Goal: Information Seeking & Learning: Check status

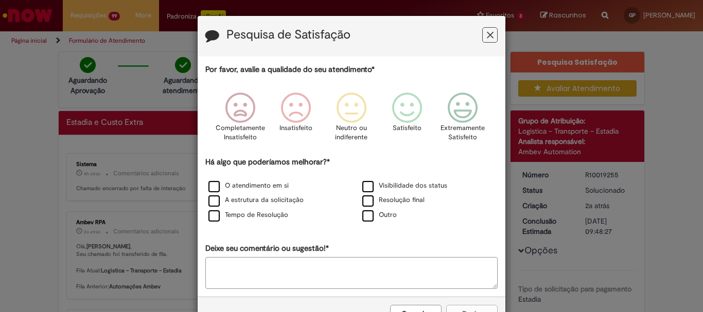
click at [487, 37] on icon "Feedback" at bounding box center [490, 35] width 7 height 11
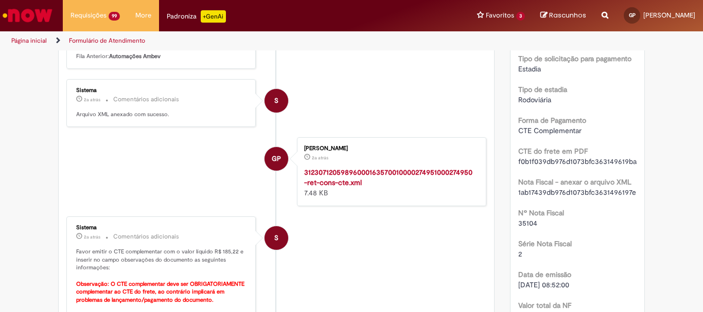
scroll to position [257, 0]
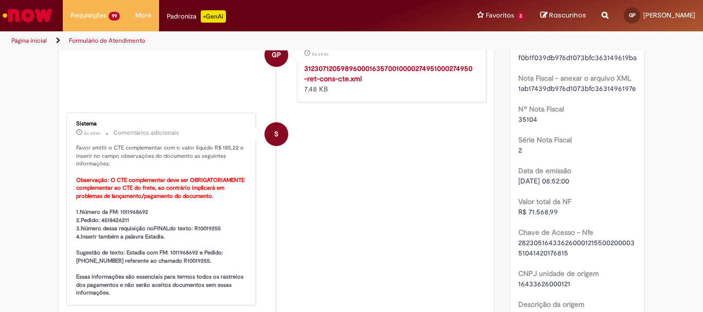
scroll to position [360, 0]
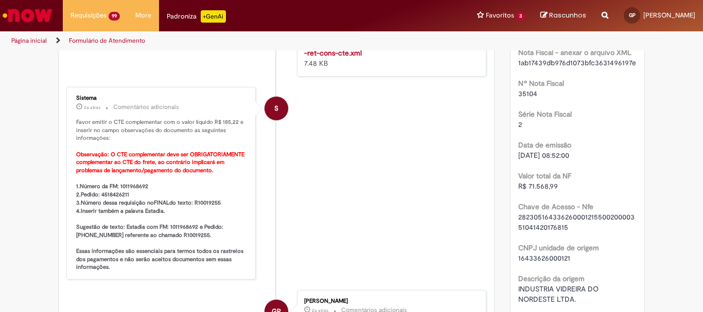
click at [125, 184] on b "1.Número da FM: 1011968692 2.Pedido: 4518426211 3.Número dessa requisição no FI…" at bounding box center [160, 227] width 169 height 88
click at [124, 183] on b "1.Número da FM: 1011968692 2.Pedido: 4518426211 3.Número dessa requisição no FI…" at bounding box center [160, 227] width 169 height 88
copy b "1011968692"
click at [115, 192] on b "1.Número da FM: 1011968692 2.Pedido: 4518426211 3.Número dessa requisição no FI…" at bounding box center [160, 227] width 169 height 88
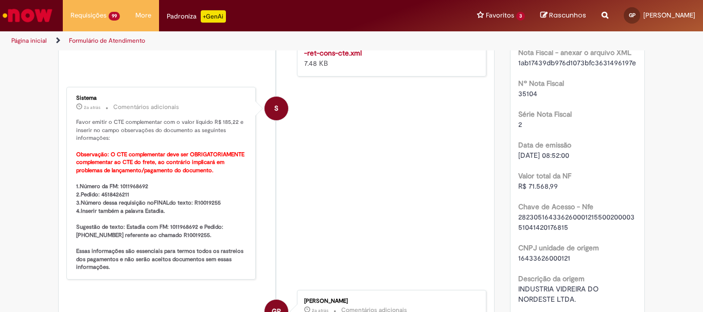
copy b "4518426211"
drag, startPoint x: 232, startPoint y: 121, endPoint x: 217, endPoint y: 121, distance: 15.4
click at [217, 121] on p "Favor emitir o CTE complementar com o valor líquido R$ 185,22 e inserir no camp…" at bounding box center [161, 194] width 171 height 153
copy p "185,22"
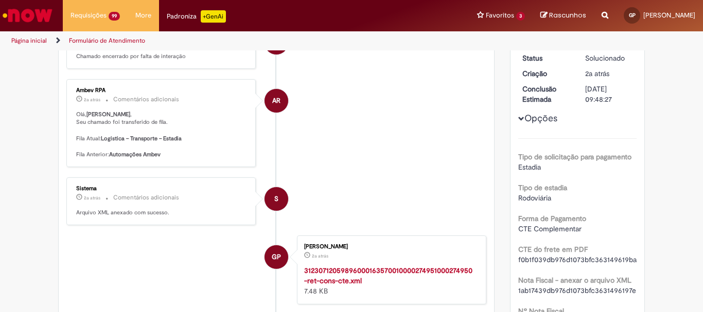
scroll to position [103, 0]
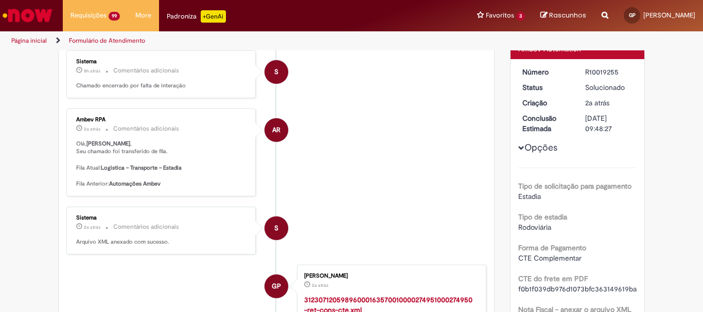
click at [600, 73] on div "R10019255" at bounding box center [609, 72] width 48 height 10
copy div "R10019255"
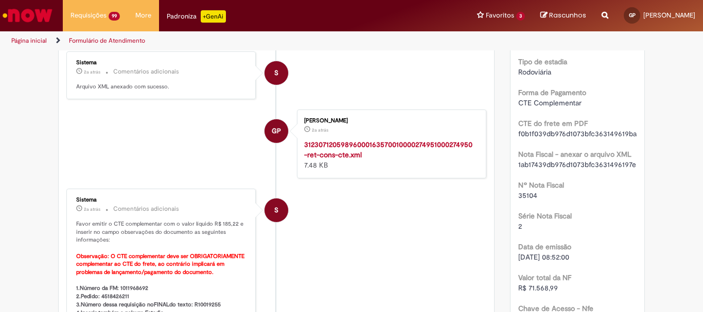
scroll to position [154, 0]
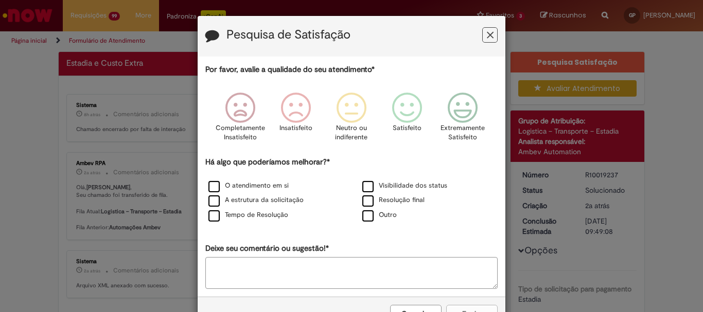
click at [490, 35] on icon "Feedback" at bounding box center [490, 35] width 7 height 11
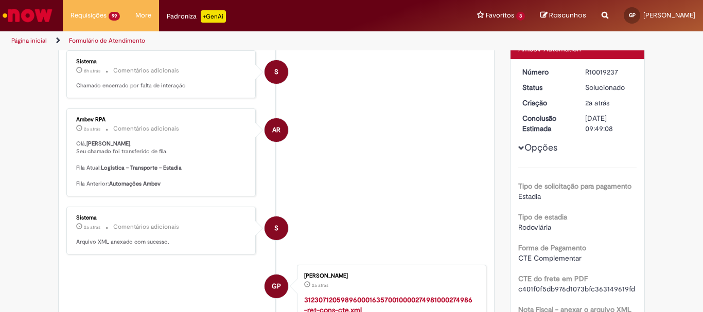
scroll to position [51, 0]
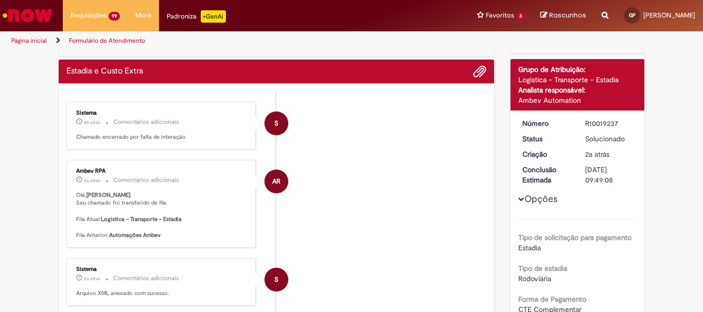
click at [597, 122] on div "R10019237" at bounding box center [609, 123] width 48 height 10
copy div "R10019237"
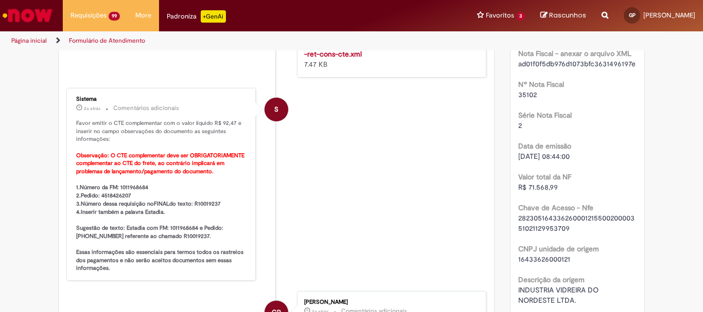
scroll to position [360, 0]
click at [130, 185] on b "1.Número da FM: 1011968684 2.Pedido: 4518426207 3.Número dessa requisição no FI…" at bounding box center [160, 227] width 169 height 88
copy b "1011968684"
click at [112, 194] on b "1.Número da FM: 1011968684 2.Pedido: 4518426207 3.Número dessa requisição no FI…" at bounding box center [160, 227] width 169 height 88
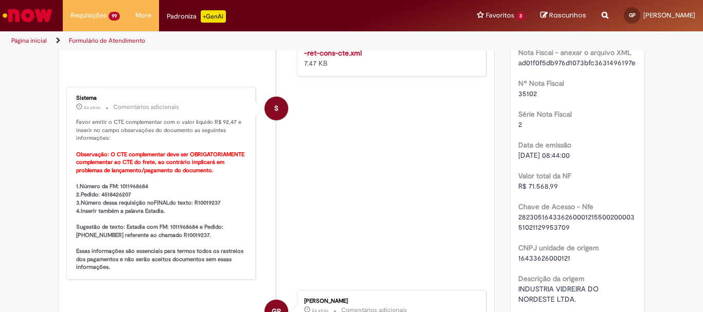
click at [112, 194] on b "1.Número da FM: 1011968684 2.Pedido: 4518426207 3.Número dessa requisição no FI…" at bounding box center [160, 227] width 169 height 88
copy b "4518426207"
drag, startPoint x: 229, startPoint y: 122, endPoint x: 217, endPoint y: 122, distance: 12.9
click at [217, 122] on p "Favor emitir o CTE complementar com o valor líquido R$ 92,47 e inserir no campo…" at bounding box center [161, 194] width 171 height 153
copy p "92,47"
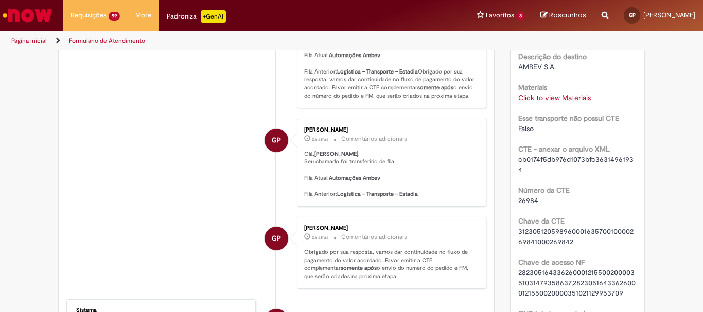
scroll to position [669, 0]
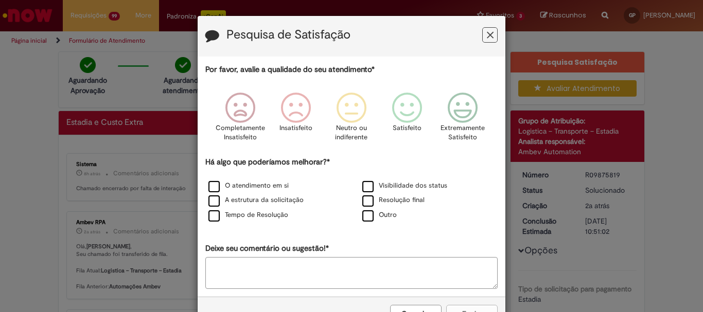
click at [487, 37] on icon "Feedback" at bounding box center [490, 35] width 7 height 11
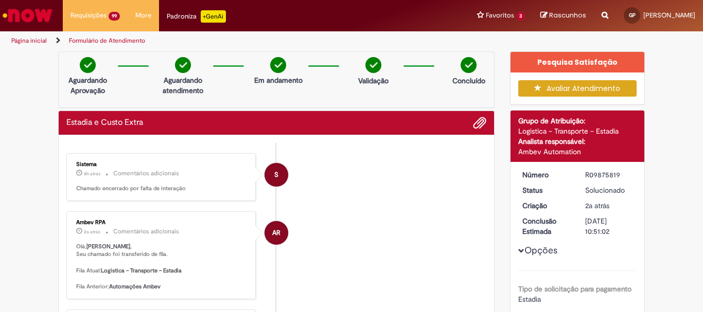
scroll to position [51, 0]
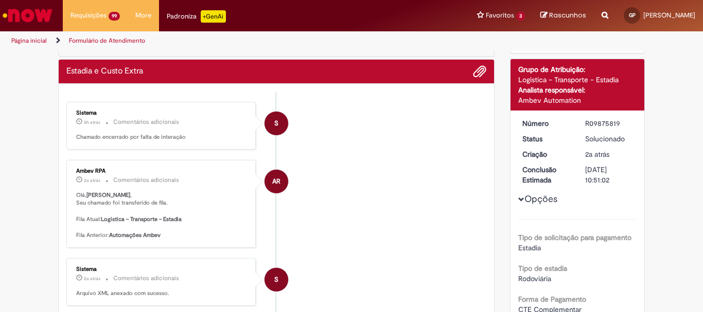
click at [590, 127] on div "R09875819" at bounding box center [609, 123] width 48 height 10
copy div "R09875819"
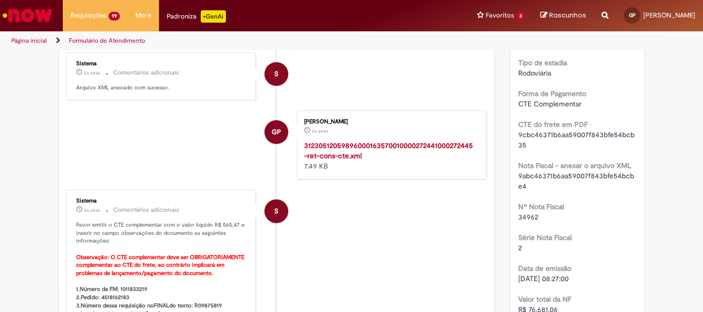
scroll to position [360, 0]
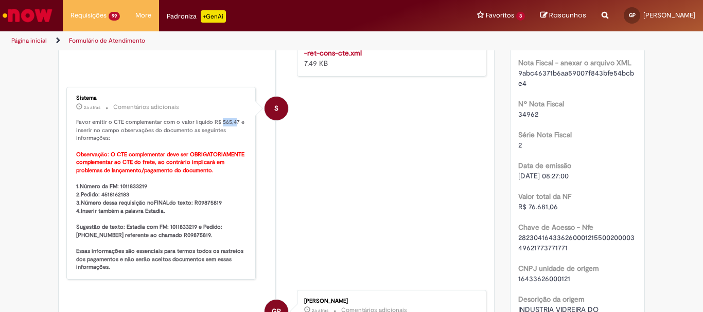
drag, startPoint x: 232, startPoint y: 121, endPoint x: 217, endPoint y: 119, distance: 15.1
click at [217, 119] on p "Favor emitir o CTE complementar com o valor líquido R$ 565,47 e inserir no camp…" at bounding box center [161, 194] width 171 height 153
click at [231, 121] on p "Favor emitir o CTE complementar com o valor líquido R$ 565,47 e inserir no camp…" at bounding box center [161, 194] width 171 height 153
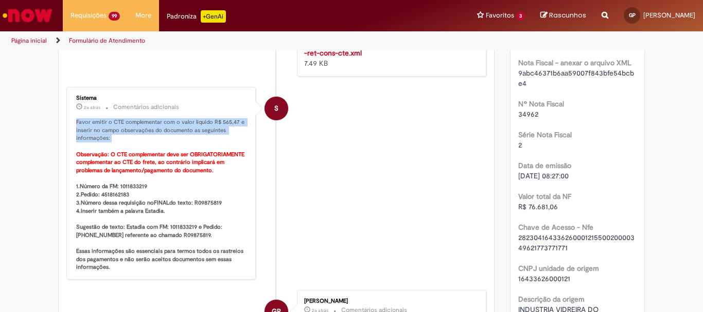
click at [231, 121] on p "Favor emitir o CTE complementar com o valor líquido R$ 565,47 e inserir no camp…" at bounding box center [161, 194] width 171 height 153
click at [231, 135] on p "Favor emitir o CTE complementar com o valor líquido R$ 565,47 e inserir no camp…" at bounding box center [161, 194] width 171 height 153
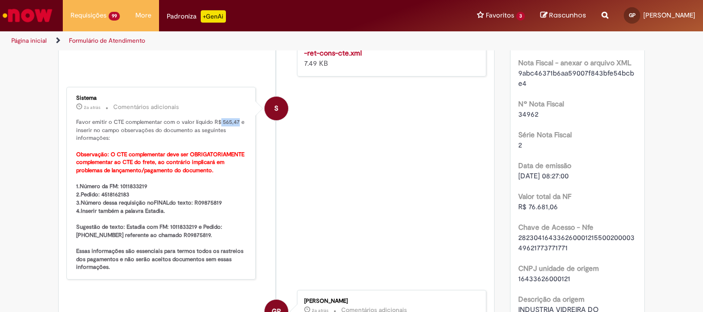
drag, startPoint x: 233, startPoint y: 121, endPoint x: 214, endPoint y: 122, distance: 18.5
click at [214, 122] on p "Favor emitir o CTE complementar com o valor líquido R$ 565,47 e inserir no camp…" at bounding box center [161, 194] width 171 height 153
copy p "565,47"
click at [129, 185] on b "1.Número da FM: 1011833219 2.Pedido: 4518162183 3.Número dessa requisição no FI…" at bounding box center [160, 227] width 169 height 88
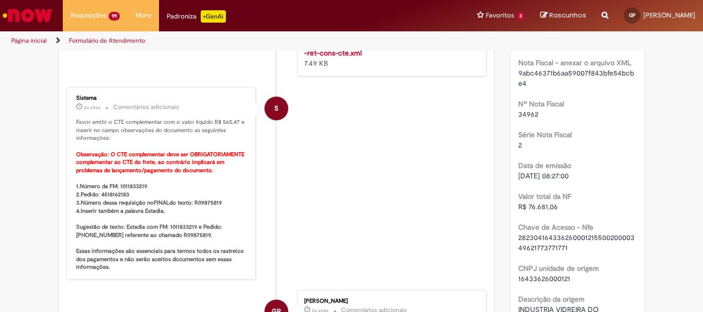
copy b "1011833219"
click at [111, 194] on b "1.Número da FM: 1011833219 2.Pedido: 4518162183 3.Número dessa requisição no FI…" at bounding box center [160, 227] width 169 height 88
copy b "4518162183"
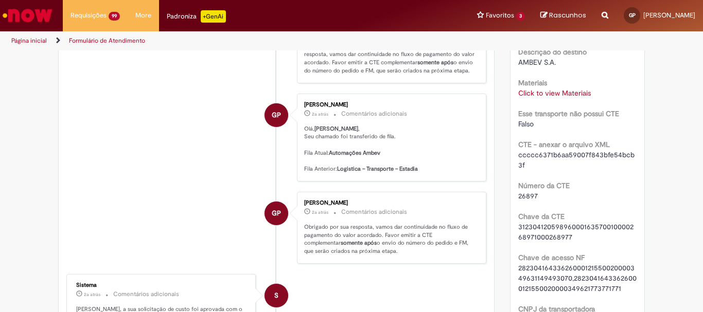
scroll to position [772, 0]
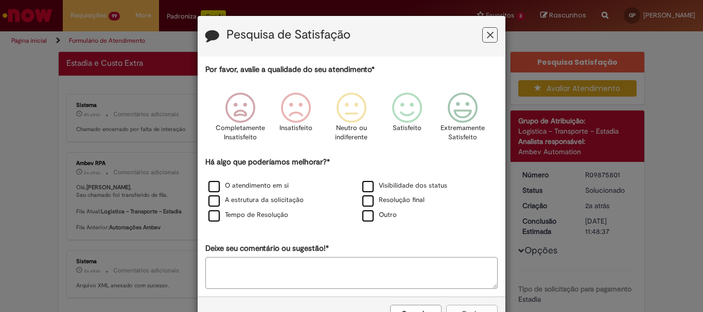
click at [487, 34] on icon "Feedback" at bounding box center [490, 35] width 7 height 11
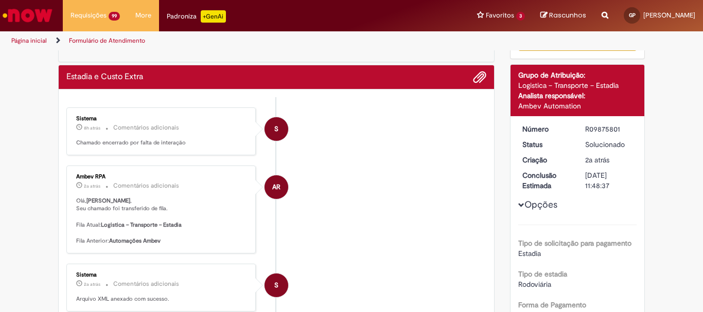
scroll to position [51, 0]
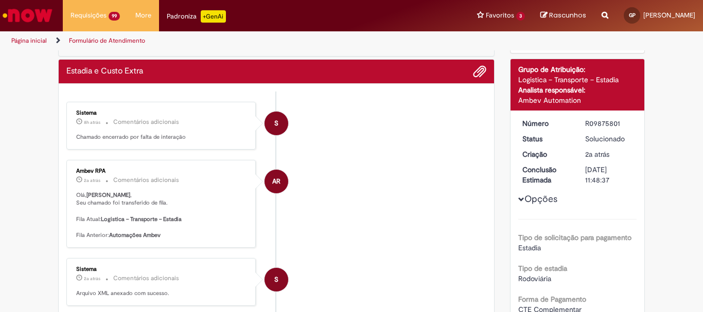
click at [606, 126] on div "R09875801" at bounding box center [609, 123] width 48 height 10
click at [606, 125] on div "R09875801" at bounding box center [609, 123] width 48 height 10
copy div "R09875801"
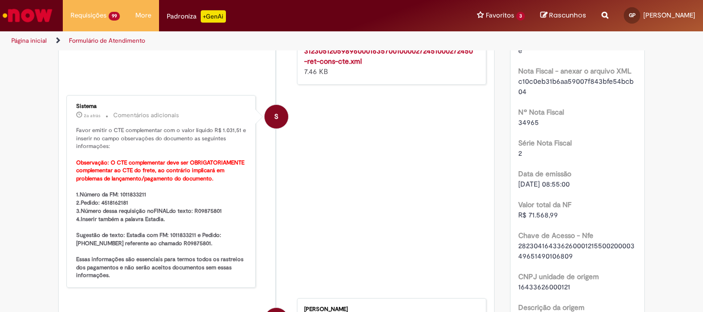
scroll to position [360, 0]
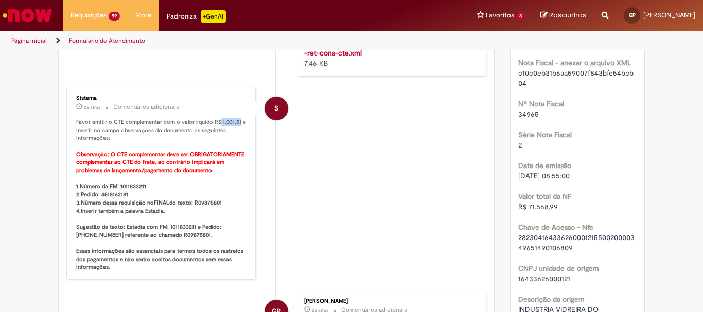
drag, startPoint x: 235, startPoint y: 121, endPoint x: 216, endPoint y: 121, distance: 19.0
click at [216, 121] on p "Favor emitir o CTE complementar com o valor líquido R$ 1.031,51 e inserir no ca…" at bounding box center [161, 194] width 171 height 153
copy p "1.031,51"
click at [126, 186] on b "1.Número da FM: 1011833211 2.Pedido: 4518162181 3.Número dessa requisição no FI…" at bounding box center [160, 227] width 169 height 88
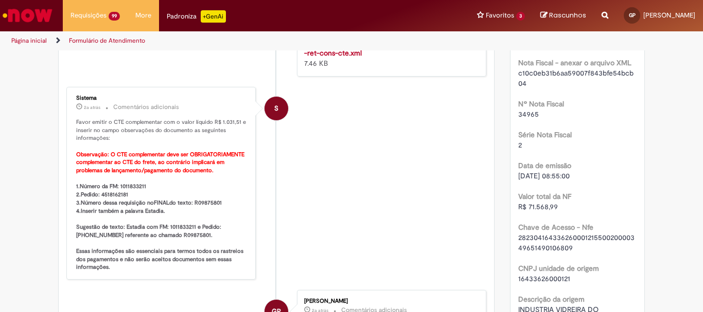
copy b "1011833211"
click at [114, 195] on b "1.Número da FM: 1011833211 2.Pedido: 4518162181 3.Número dessa requisição no FI…" at bounding box center [160, 227] width 169 height 88
copy b "4518162181"
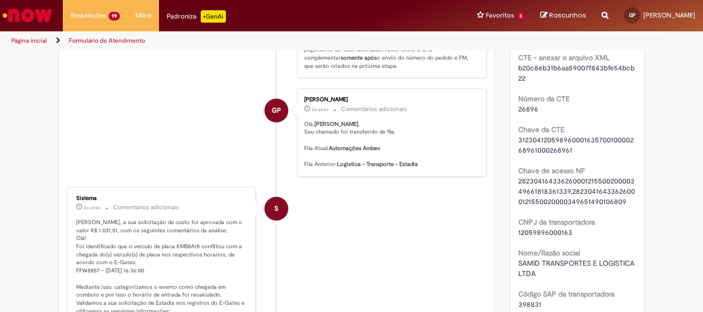
scroll to position [772, 0]
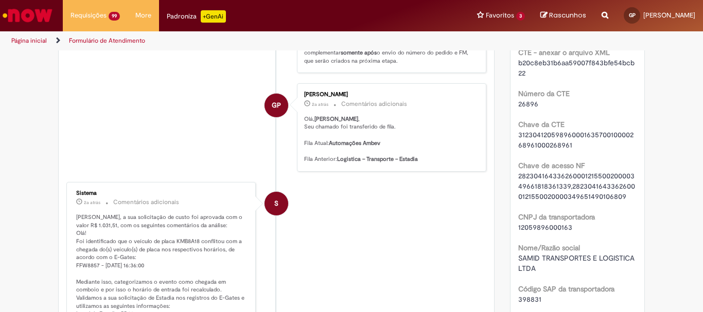
click at [520, 103] on span "26896" at bounding box center [528, 103] width 20 height 9
copy span "26896"
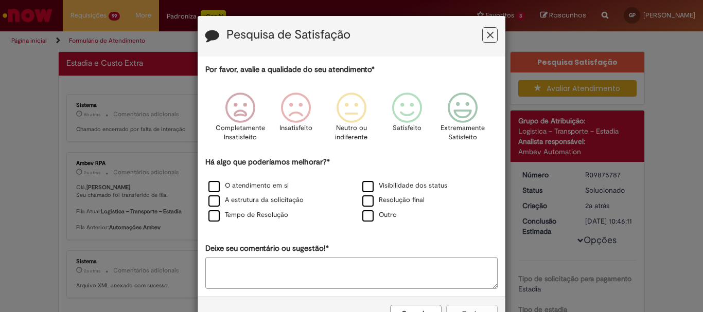
click at [487, 36] on icon "Feedback" at bounding box center [490, 35] width 7 height 11
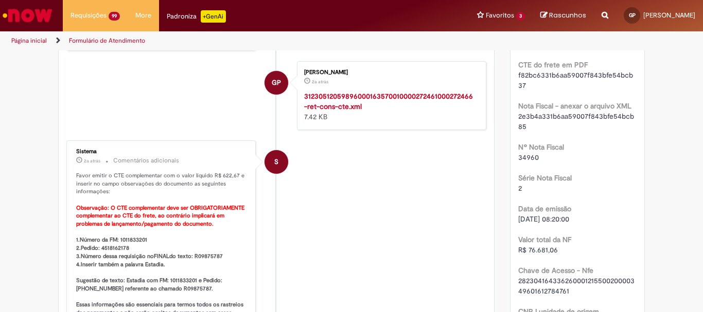
scroll to position [309, 0]
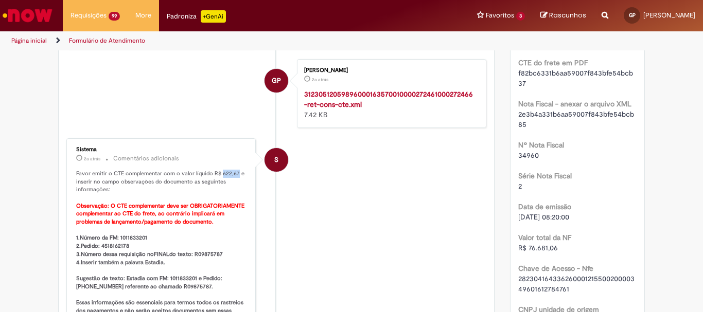
drag, startPoint x: 232, startPoint y: 172, endPoint x: 218, endPoint y: 172, distance: 14.4
click at [218, 172] on p "Favor emitir o CTE complementar com o valor líquido R$ 622,67 e inserir no camp…" at bounding box center [161, 246] width 171 height 153
copy p "622,67"
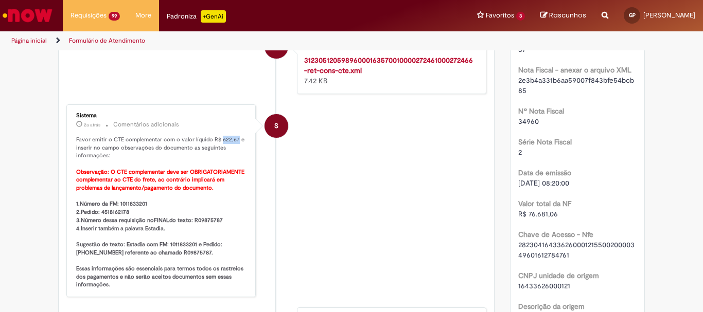
scroll to position [360, 0]
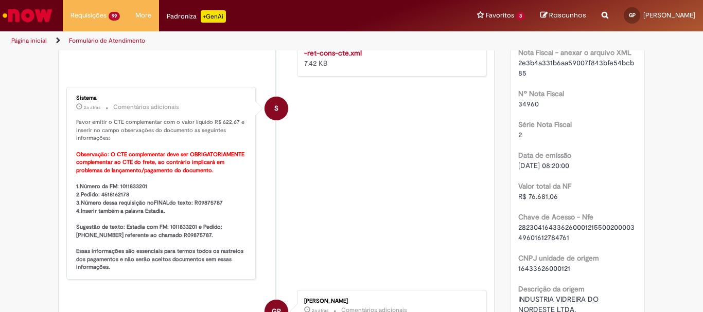
click at [121, 185] on b "1.Número da FM: 1011833201 2.Pedido: 4518162178 3.Número dessa requisição no FI…" at bounding box center [160, 227] width 169 height 88
copy b "1011833201"
click at [207, 204] on b "1.Número da FM: 1011833201 2.Pedido: 4518162178 3.Número dessa requisição no FI…" at bounding box center [160, 227] width 169 height 88
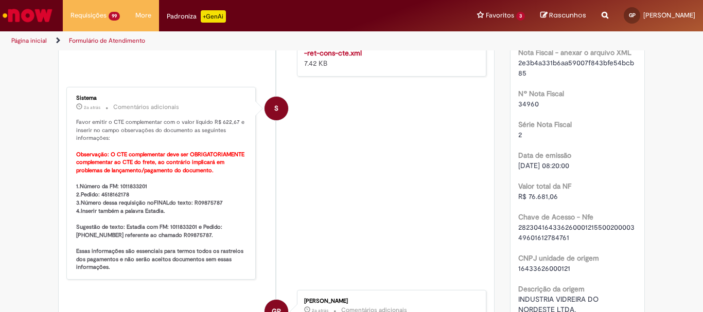
copy b "R09875787"
click at [116, 193] on b "1.Número da FM: 1011833201 2.Pedido: 4518162178 3.Número dessa requisição no FI…" at bounding box center [160, 227] width 169 height 88
copy b "4518162178"
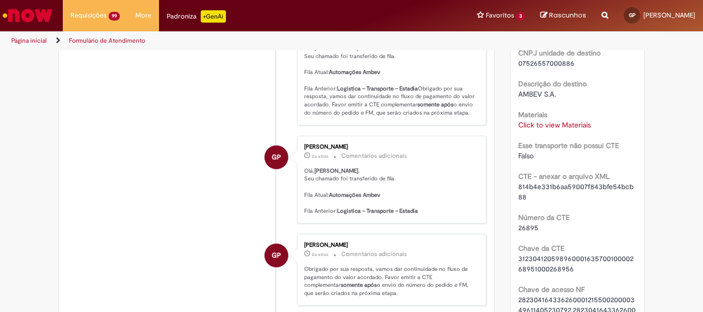
scroll to position [669, 0]
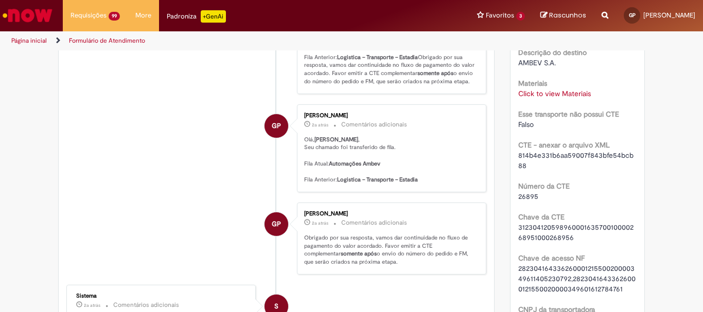
click at [530, 201] on span "26895" at bounding box center [528, 196] width 20 height 9
copy span "26895"
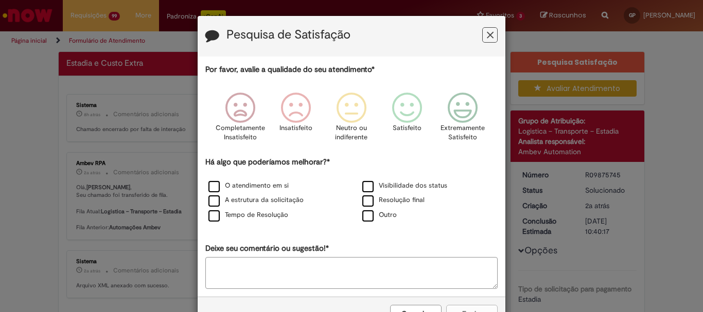
click at [487, 35] on icon "Feedback" at bounding box center [490, 35] width 7 height 11
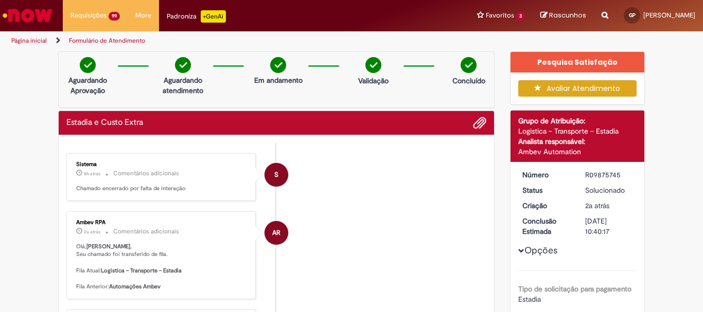
click at [606, 173] on div "R09875745" at bounding box center [609, 175] width 48 height 10
copy div "R09875745"
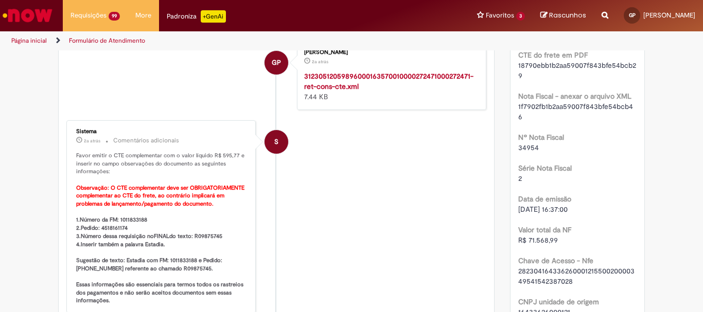
scroll to position [360, 0]
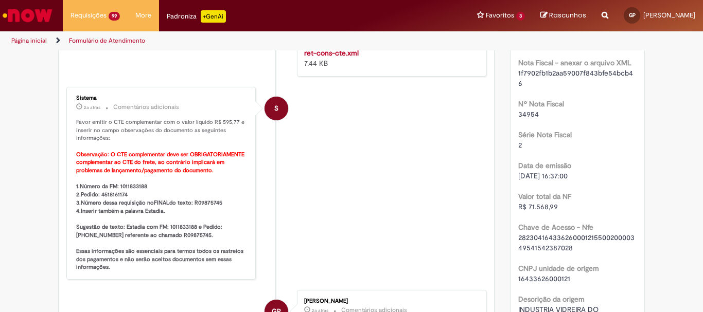
click at [130, 186] on b "1.Número da FM: 1011833188 2.Pedido: 4518161174 3.Número dessa requisição no FI…" at bounding box center [160, 227] width 169 height 88
copy b "1011833188"
click at [117, 194] on b "1.Número da FM: 1011833188 2.Pedido: 4518161174 3.Número dessa requisição no FI…" at bounding box center [160, 227] width 169 height 88
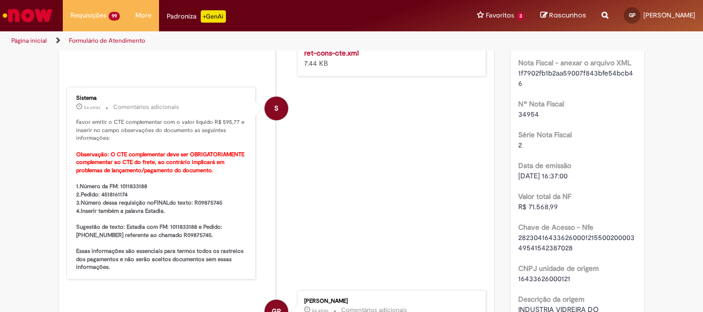
copy b "4518161174"
drag, startPoint x: 232, startPoint y: 122, endPoint x: 218, endPoint y: 121, distance: 14.9
click at [218, 121] on p "Favor emitir o CTE complementar com o valor líquido R$ 595,77 e inserir no camp…" at bounding box center [161, 194] width 171 height 153
copy p "595,77"
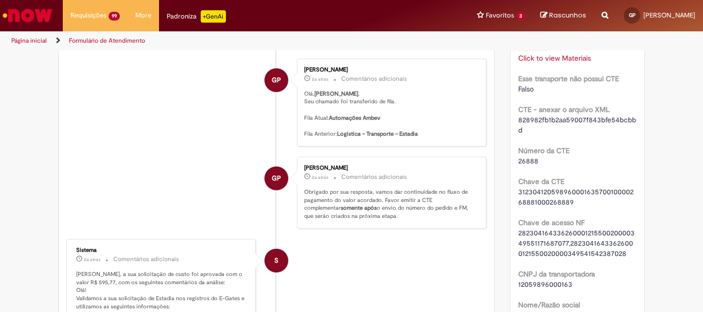
scroll to position [720, 0]
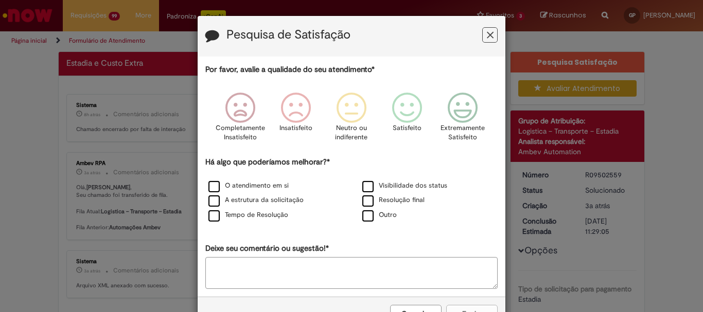
click at [488, 37] on icon "Feedback" at bounding box center [490, 35] width 7 height 11
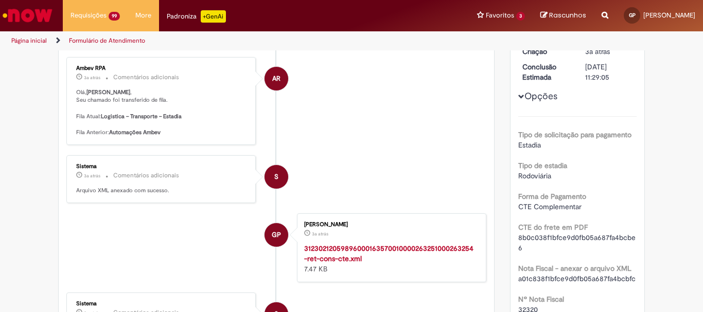
scroll to position [51, 0]
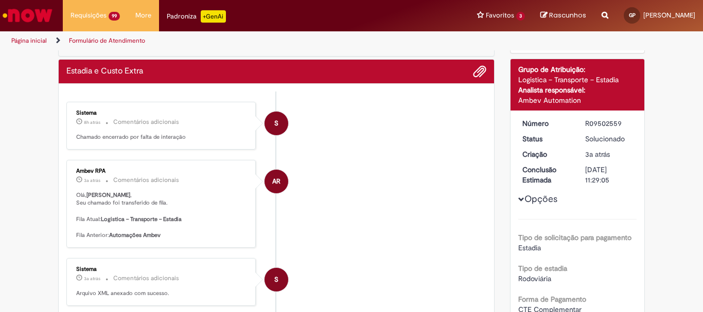
click at [607, 120] on div "R09502559" at bounding box center [609, 123] width 48 height 10
copy div "R09502559"
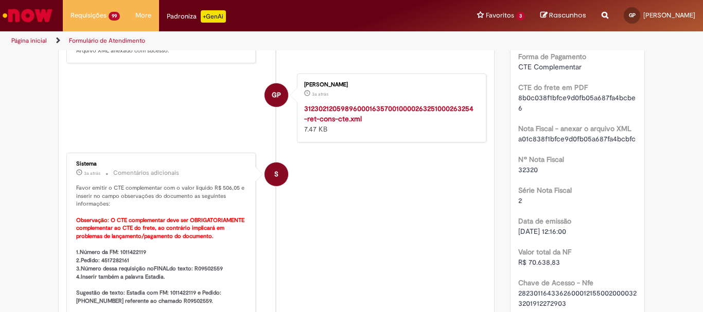
scroll to position [309, 0]
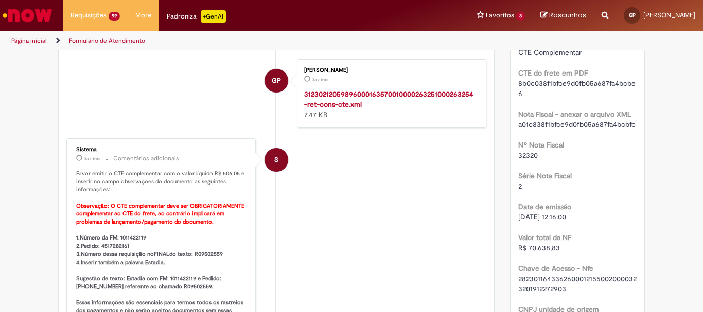
click at [130, 237] on b "1.Número da FM: 1011422119 2.Pedido: 4517282161 3.Número dessa requisição no FI…" at bounding box center [160, 278] width 169 height 88
copy b "1011422119"
click at [110, 245] on b "1.Número da FM: 1011422119 2.Pedido: 4517282161 3.Número dessa requisição no FI…" at bounding box center [160, 278] width 169 height 88
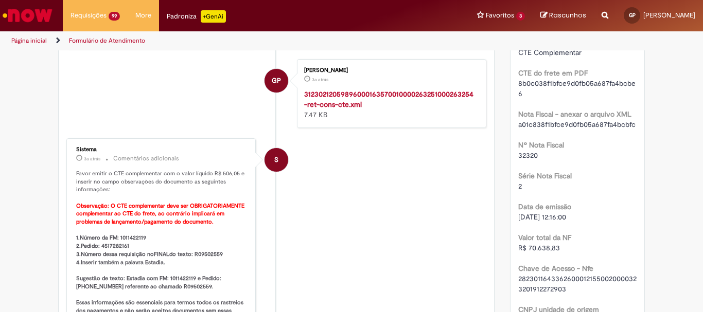
copy b "4517282161"
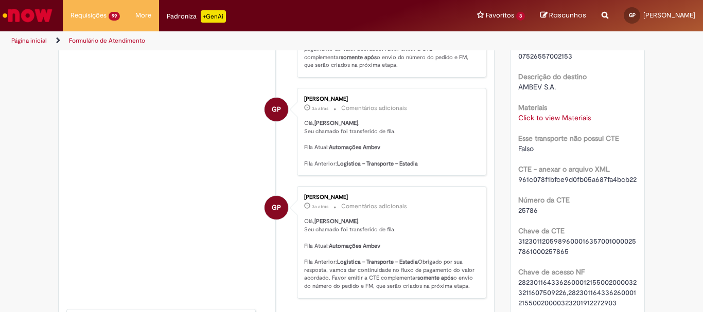
scroll to position [669, 0]
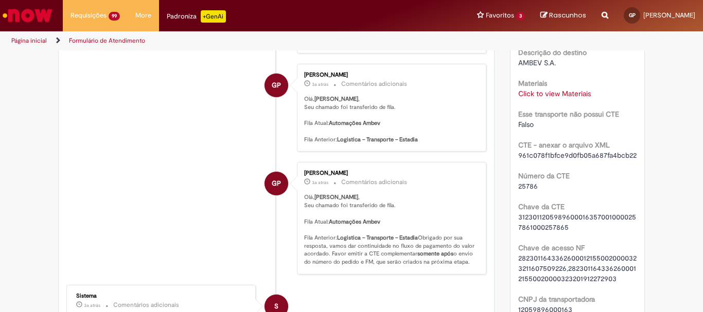
click at [525, 191] on span "25786" at bounding box center [528, 186] width 20 height 9
copy span "25786"
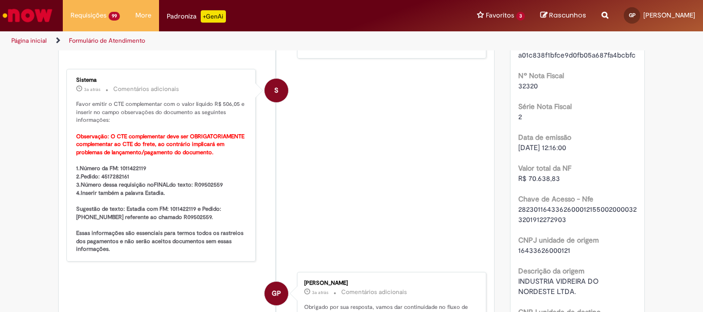
scroll to position [360, 0]
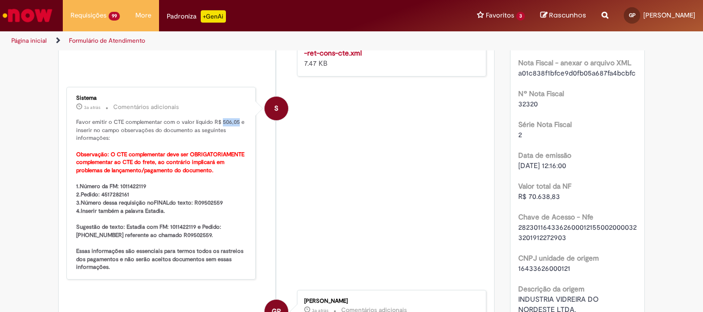
drag, startPoint x: 232, startPoint y: 120, endPoint x: 218, endPoint y: 120, distance: 14.4
click at [218, 120] on p "Favor emitir o CTE complementar com o valor líquido R$ 506,05 e inserir no camp…" at bounding box center [161, 194] width 171 height 153
copy p "506,05"
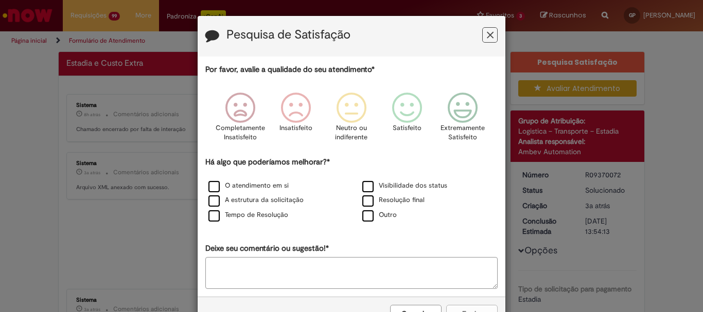
click at [488, 36] on icon "Feedback" at bounding box center [490, 35] width 7 height 11
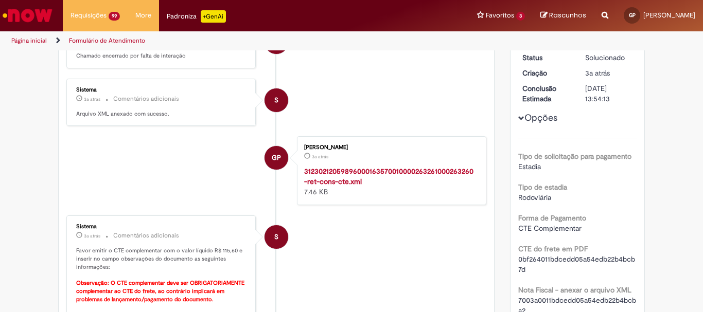
scroll to position [154, 0]
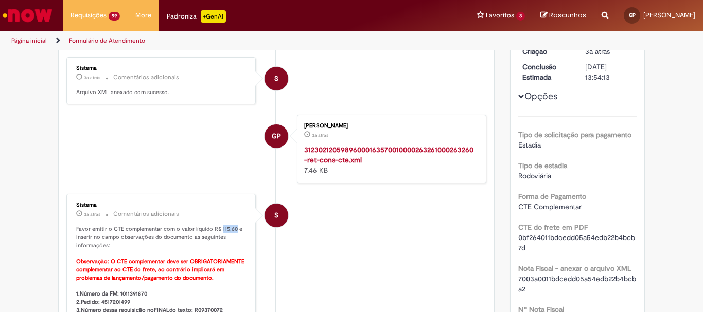
drag, startPoint x: 230, startPoint y: 229, endPoint x: 218, endPoint y: 227, distance: 12.4
click at [218, 227] on p "Favor emitir o CTE complementar com o valor líquido R$ 115,60 e inserir no camp…" at bounding box center [161, 301] width 171 height 153
copy p "115,60"
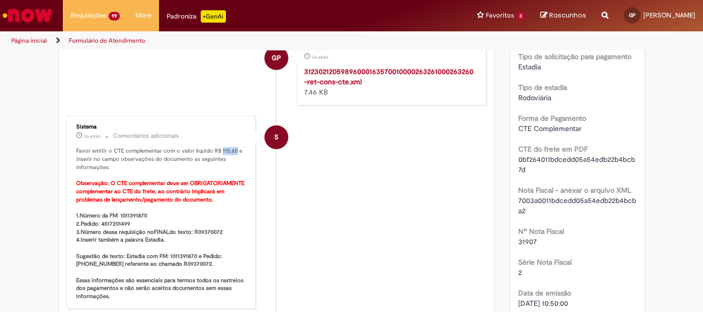
scroll to position [257, 0]
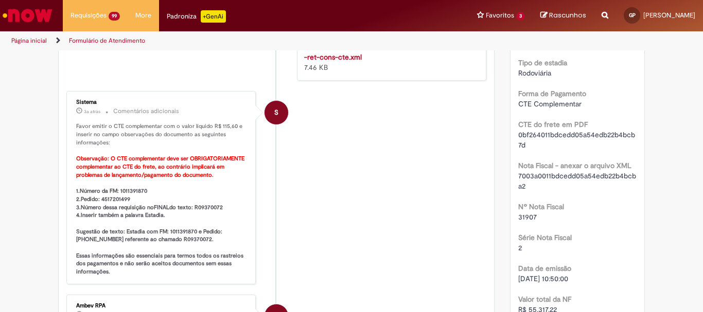
click at [132, 191] on b "1.Número da FM: 1011391870 2.Pedido: 4517201499 3.Número dessa requisição no FI…" at bounding box center [160, 231] width 169 height 88
copy b "1011391870"
click at [117, 201] on b "1.Número da FM: 1011391870 2.Pedido: 4517201499 3.Número dessa requisição no FI…" at bounding box center [160, 231] width 169 height 88
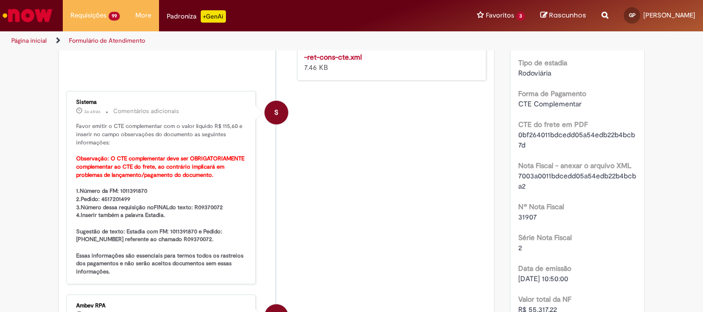
copy b "4517201499"
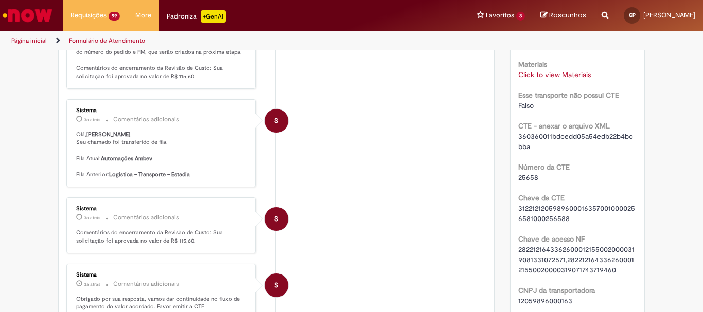
scroll to position [720, 0]
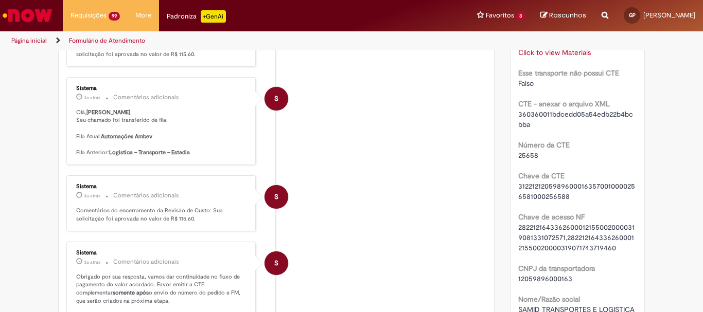
click at [521, 155] on span "25658" at bounding box center [528, 155] width 20 height 9
copy span "25658"
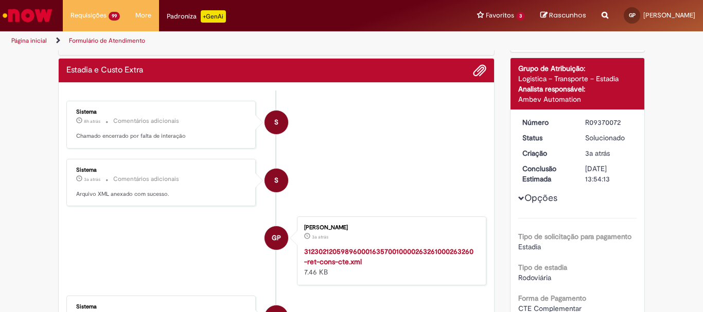
scroll to position [51, 0]
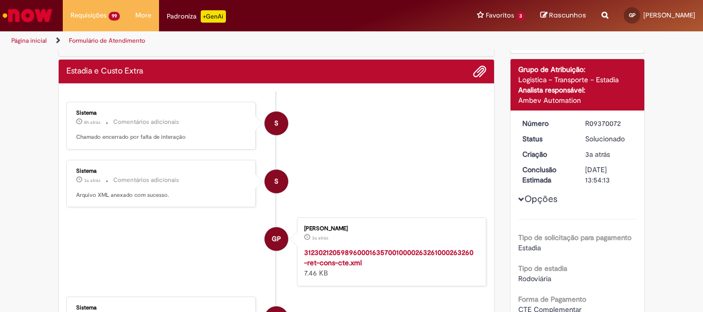
click at [597, 123] on div "R09370072" at bounding box center [609, 123] width 48 height 10
copy div "R09370072"
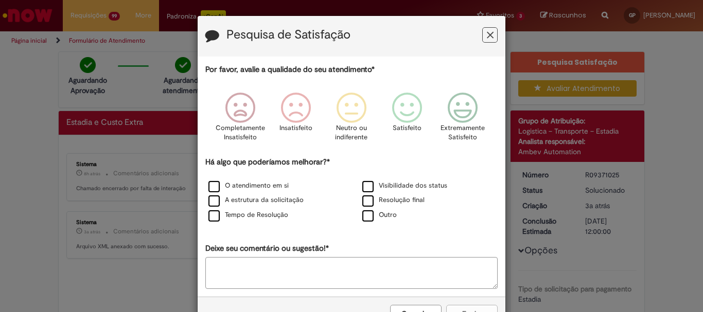
click at [487, 36] on icon "Feedback" at bounding box center [490, 35] width 7 height 11
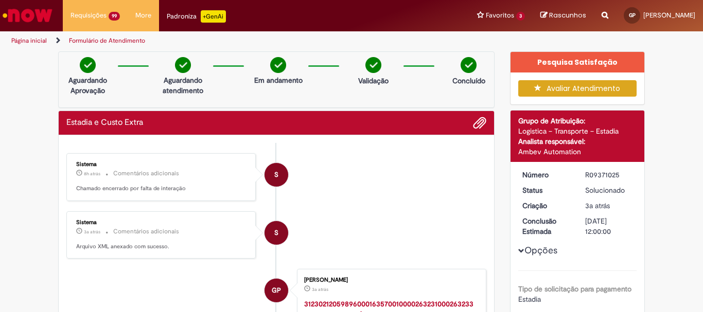
click at [601, 177] on div "R09371025" at bounding box center [609, 175] width 48 height 10
copy div "R09371025"
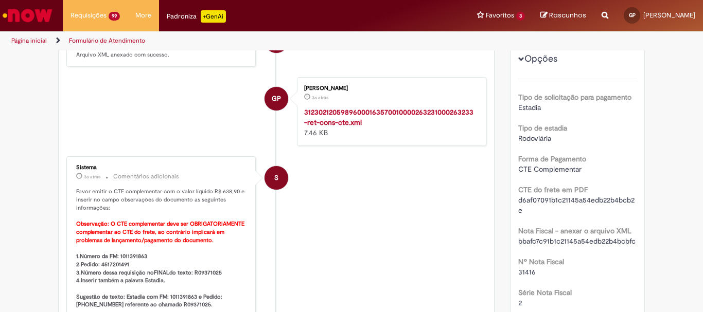
scroll to position [206, 0]
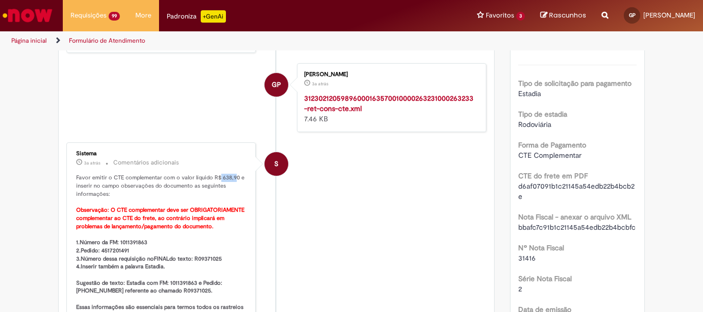
drag, startPoint x: 232, startPoint y: 177, endPoint x: 216, endPoint y: 177, distance: 15.9
click at [216, 177] on p "Favor emitir o CTE complementar com o valor líquido R$ 638,90 e inserir no camp…" at bounding box center [161, 250] width 171 height 153
drag, startPoint x: 232, startPoint y: 178, endPoint x: 218, endPoint y: 177, distance: 15.0
click at [218, 177] on p "Favor emitir o CTE complementar com o valor líquido R$ 638,90 e inserir no camp…" at bounding box center [161, 250] width 171 height 153
copy p "638,90"
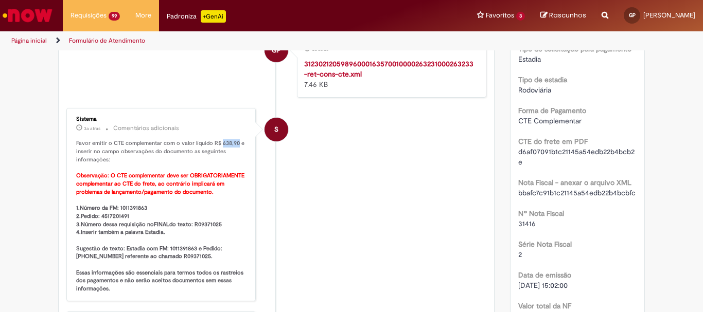
scroll to position [257, 0]
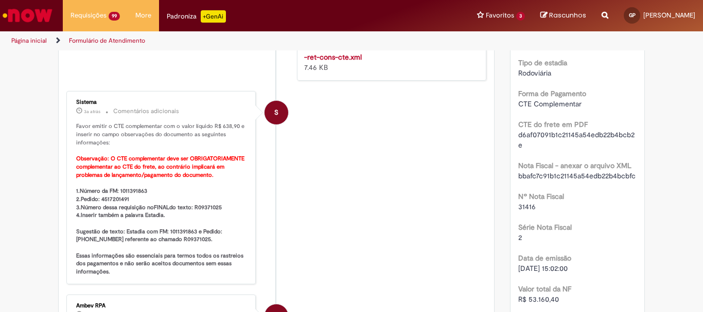
click at [129, 187] on p "Favor emitir o CTE complementar com o valor líquido R$ 638,90 e inserir no camp…" at bounding box center [161, 198] width 171 height 153
click at [129, 189] on b "1.Número da FM: 1011391863 2.Pedido: 4517201491 3.Número dessa requisição no FI…" at bounding box center [160, 231] width 169 height 88
copy b "1011391863"
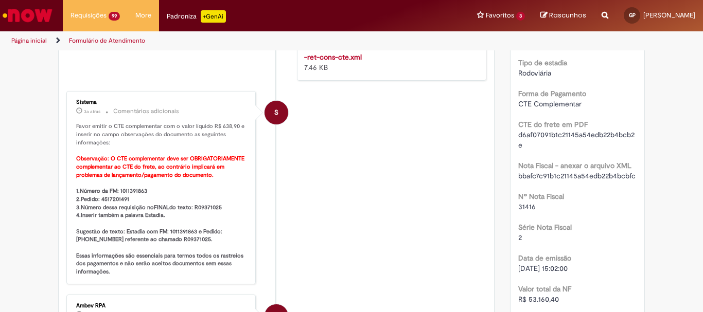
click at [102, 198] on b "1.Número da FM: 1011391863 2.Pedido: 4517201491 3.Número dessa requisição no FI…" at bounding box center [160, 231] width 169 height 88
copy b "4517201491"
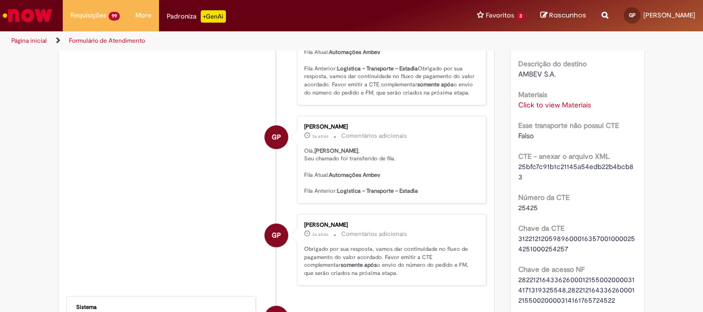
scroll to position [669, 0]
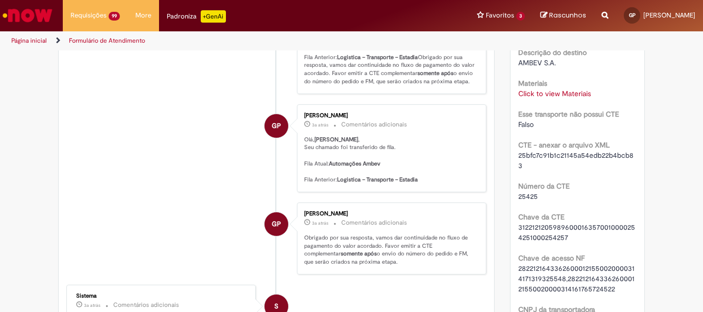
click at [527, 198] on span "25425" at bounding box center [528, 196] width 20 height 9
copy span "25425"
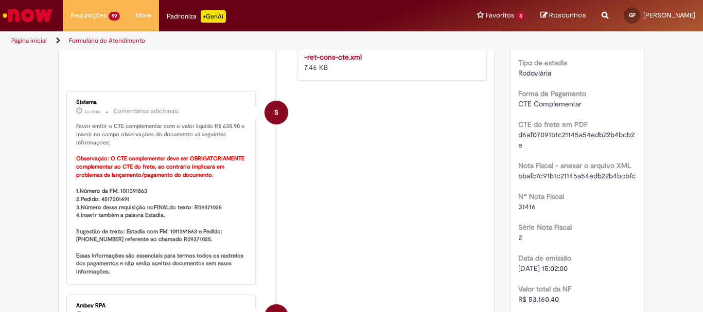
scroll to position [206, 0]
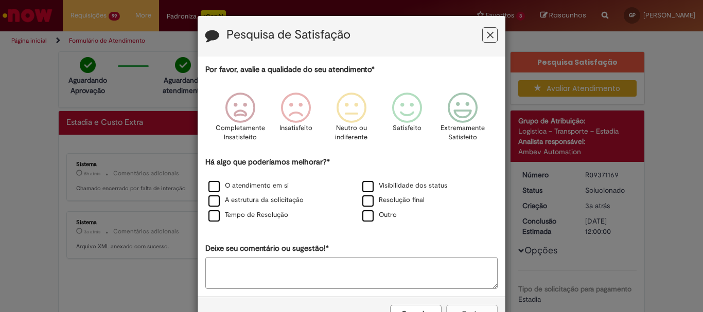
click at [489, 35] on icon "Feedback" at bounding box center [490, 35] width 7 height 11
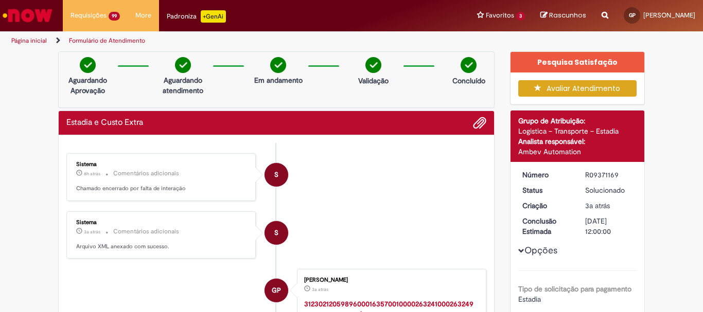
scroll to position [51, 0]
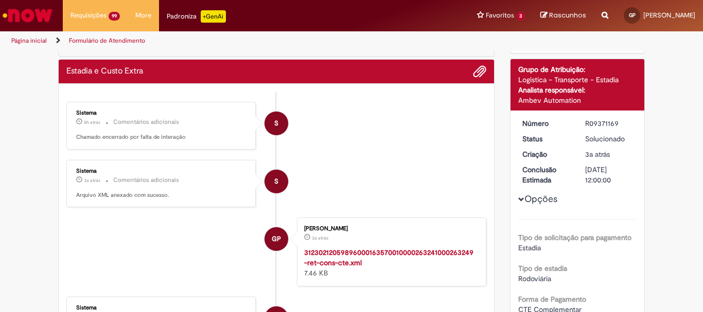
click at [597, 126] on div "R09371169" at bounding box center [609, 123] width 48 height 10
copy div "R09371169"
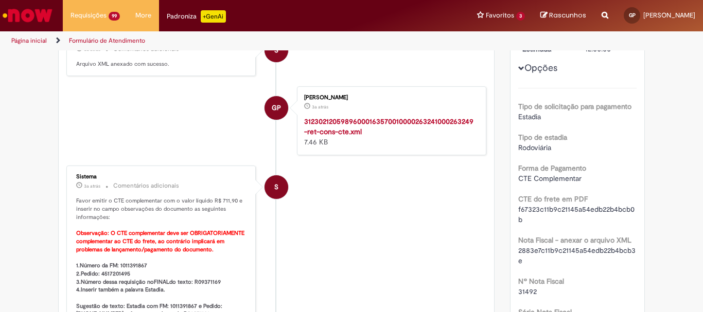
scroll to position [309, 0]
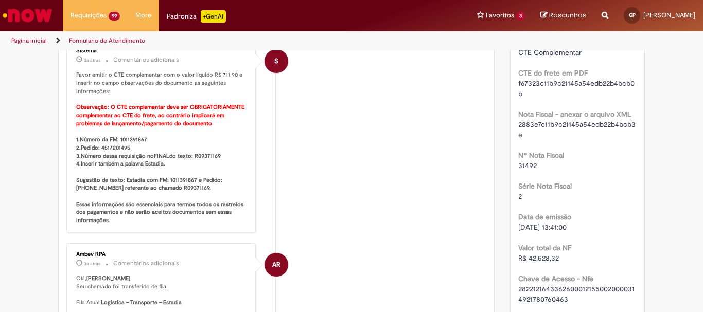
click at [130, 139] on b "1.Número da FM: 1011391867 2.Pedido: 4517201495 3.Número dessa requisição no FI…" at bounding box center [160, 180] width 169 height 88
copy b "1011391867"
click at [117, 147] on b "1.Número da FM: 1011391867 2.Pedido: 4517201495 3.Número dessa requisição no FI…" at bounding box center [160, 180] width 169 height 88
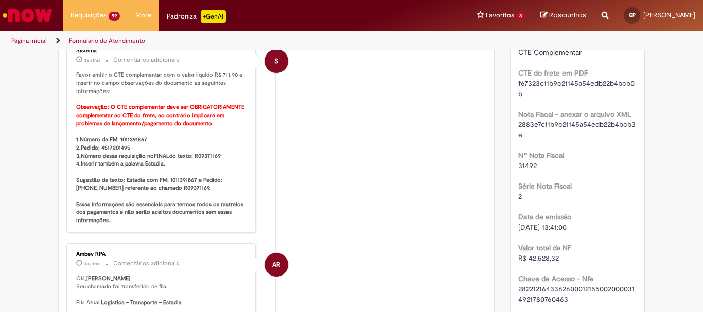
copy b "4517201495"
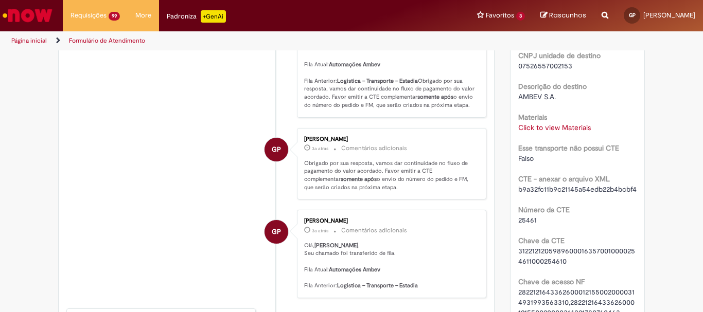
scroll to position [669, 0]
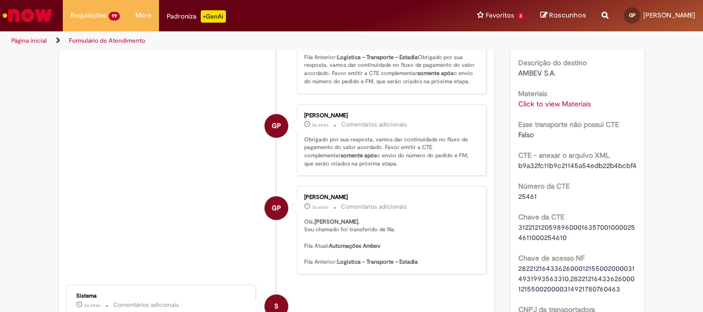
click at [526, 201] on span "25461" at bounding box center [527, 196] width 19 height 9
copy span "25461"
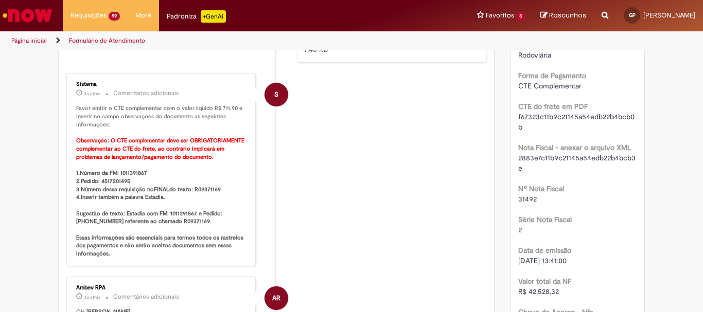
scroll to position [257, 0]
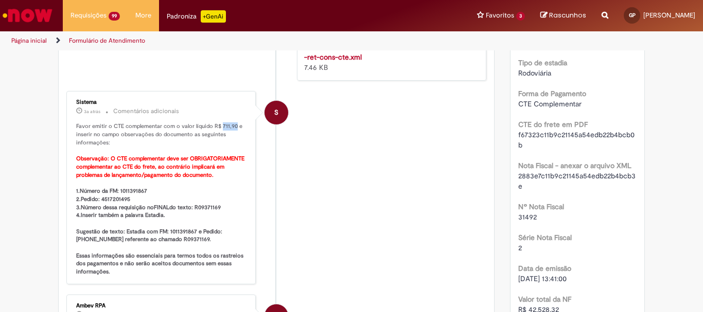
drag, startPoint x: 230, startPoint y: 125, endPoint x: 218, endPoint y: 122, distance: 12.6
click at [218, 122] on p "Favor emitir o CTE complementar com o valor líquido R$ 711,90 e inserir no camp…" at bounding box center [161, 198] width 171 height 153
copy p "711,90"
